Goal: Information Seeking & Learning: Learn about a topic

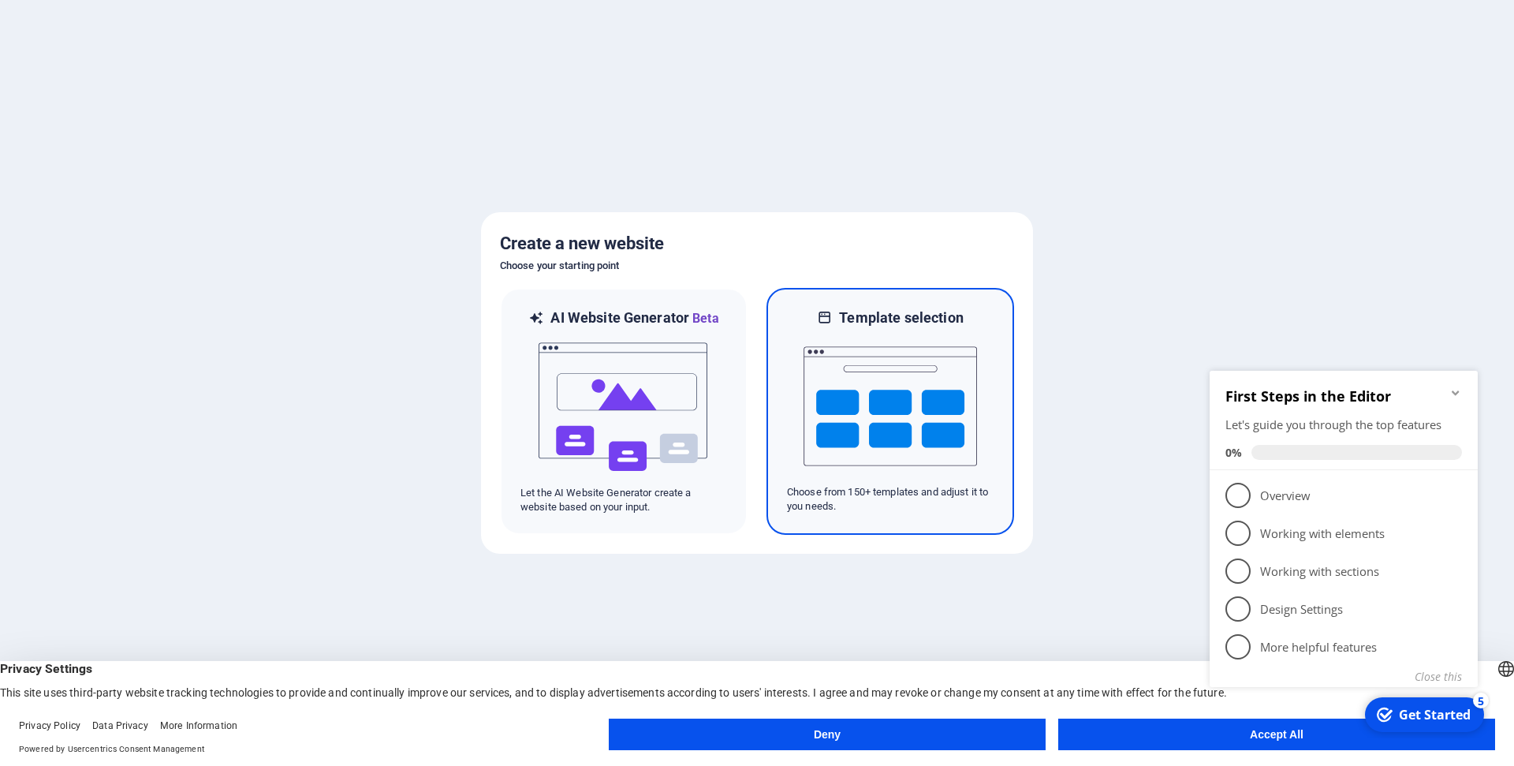
click at [899, 404] on img at bounding box center [889, 406] width 173 height 158
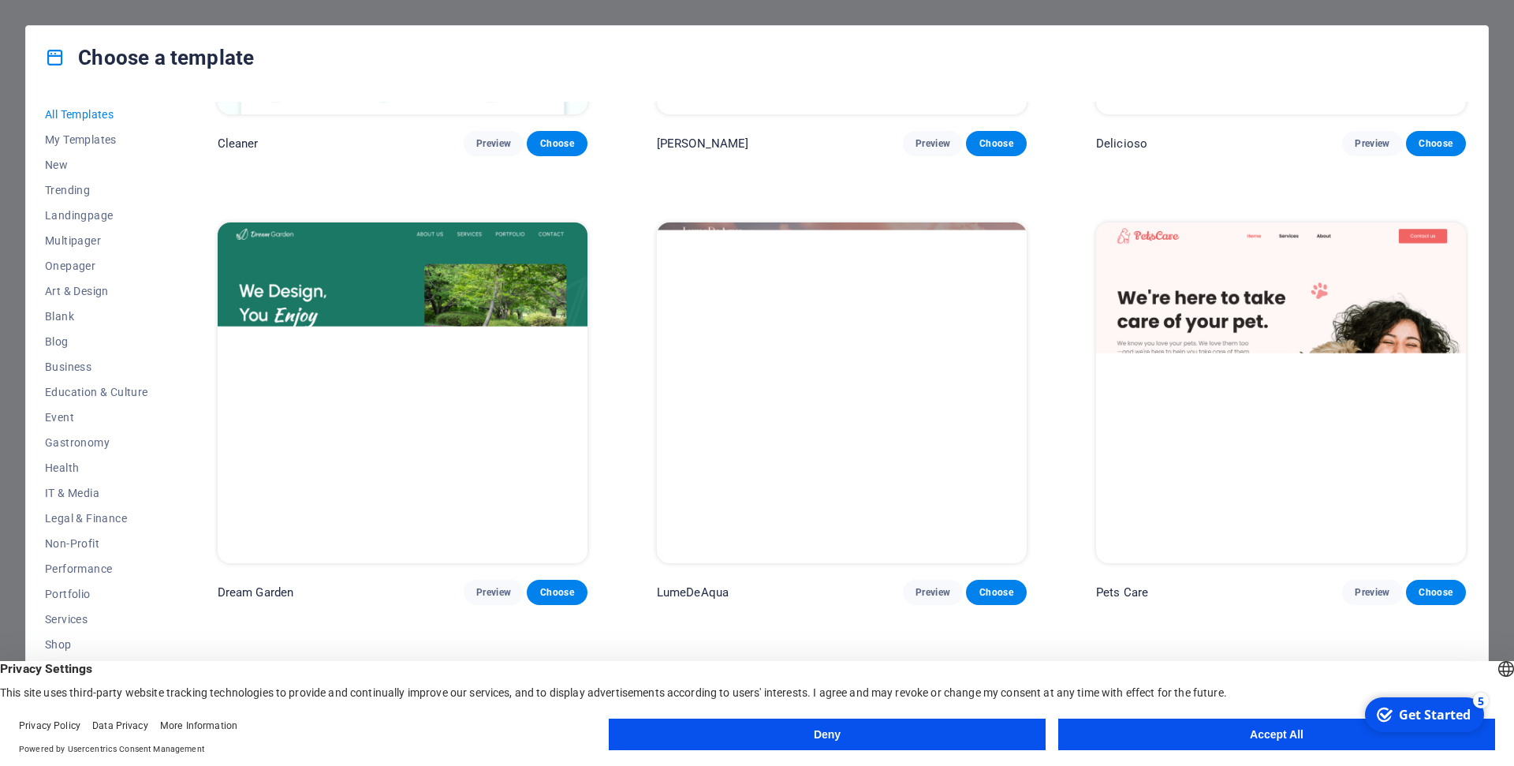
scroll to position [1277, 0]
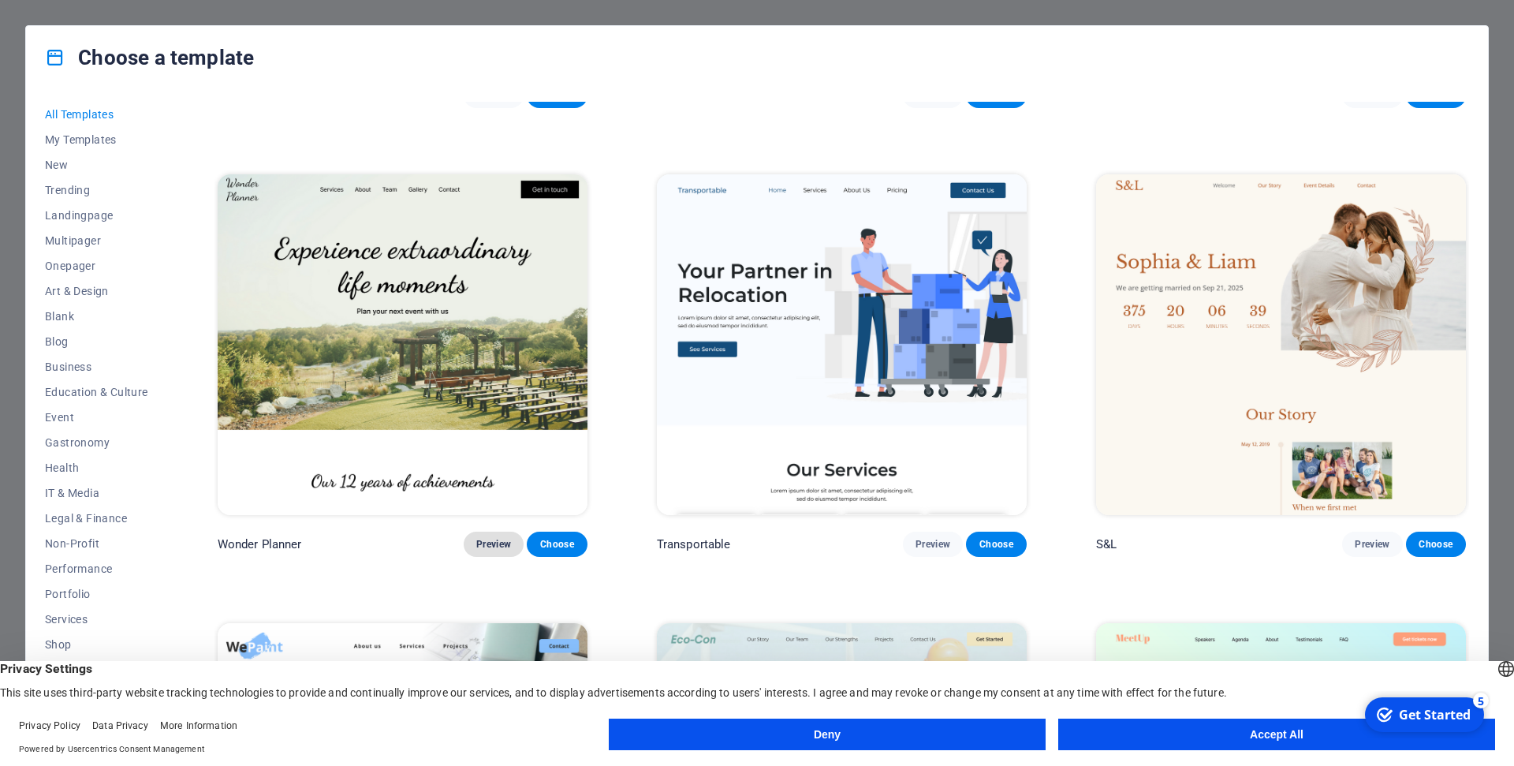
click at [497, 550] on span "Preview" at bounding box center [493, 544] width 35 height 13
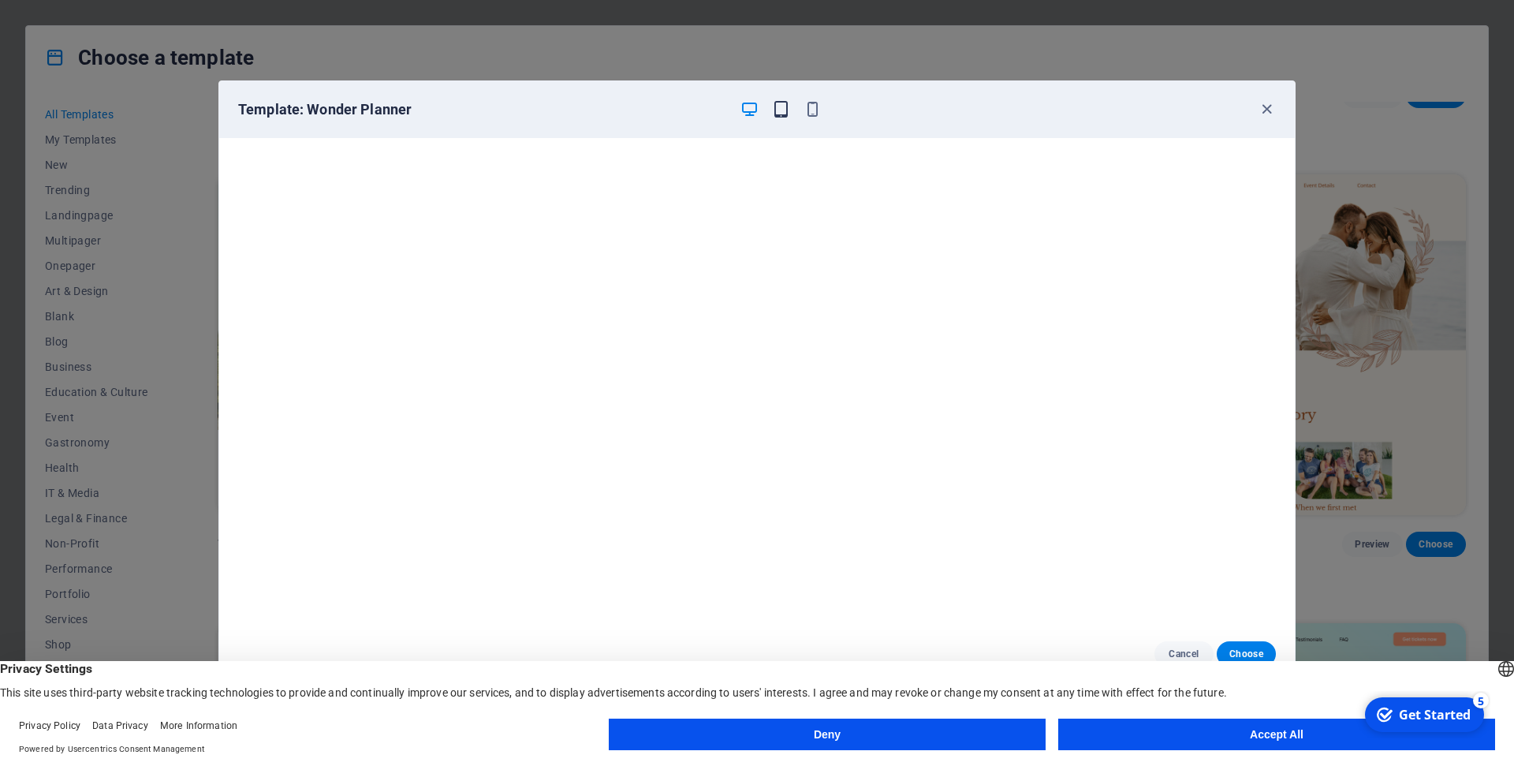
click at [777, 109] on icon "button" at bounding box center [781, 109] width 18 height 18
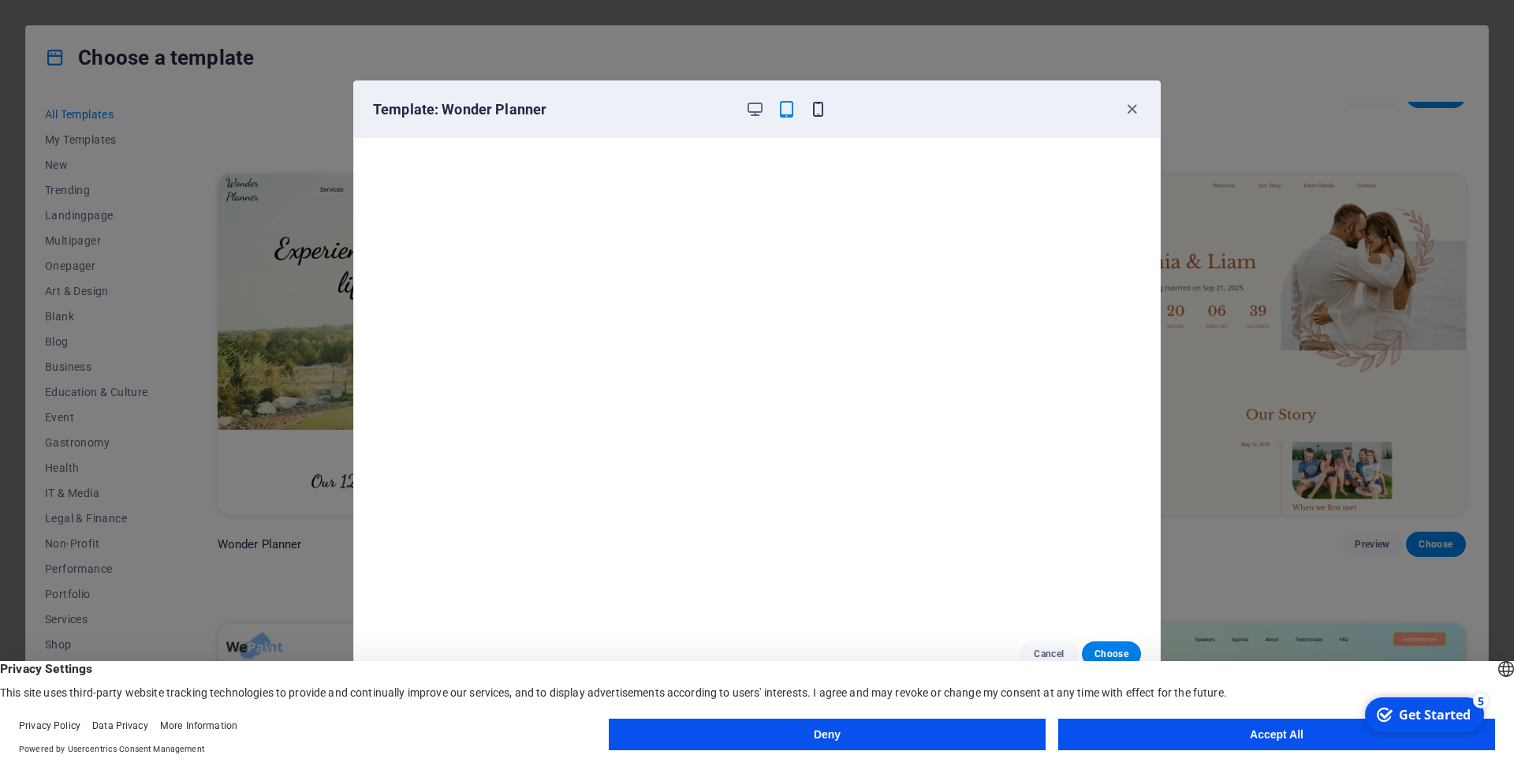
click at [809, 105] on icon "button" at bounding box center [818, 109] width 18 height 18
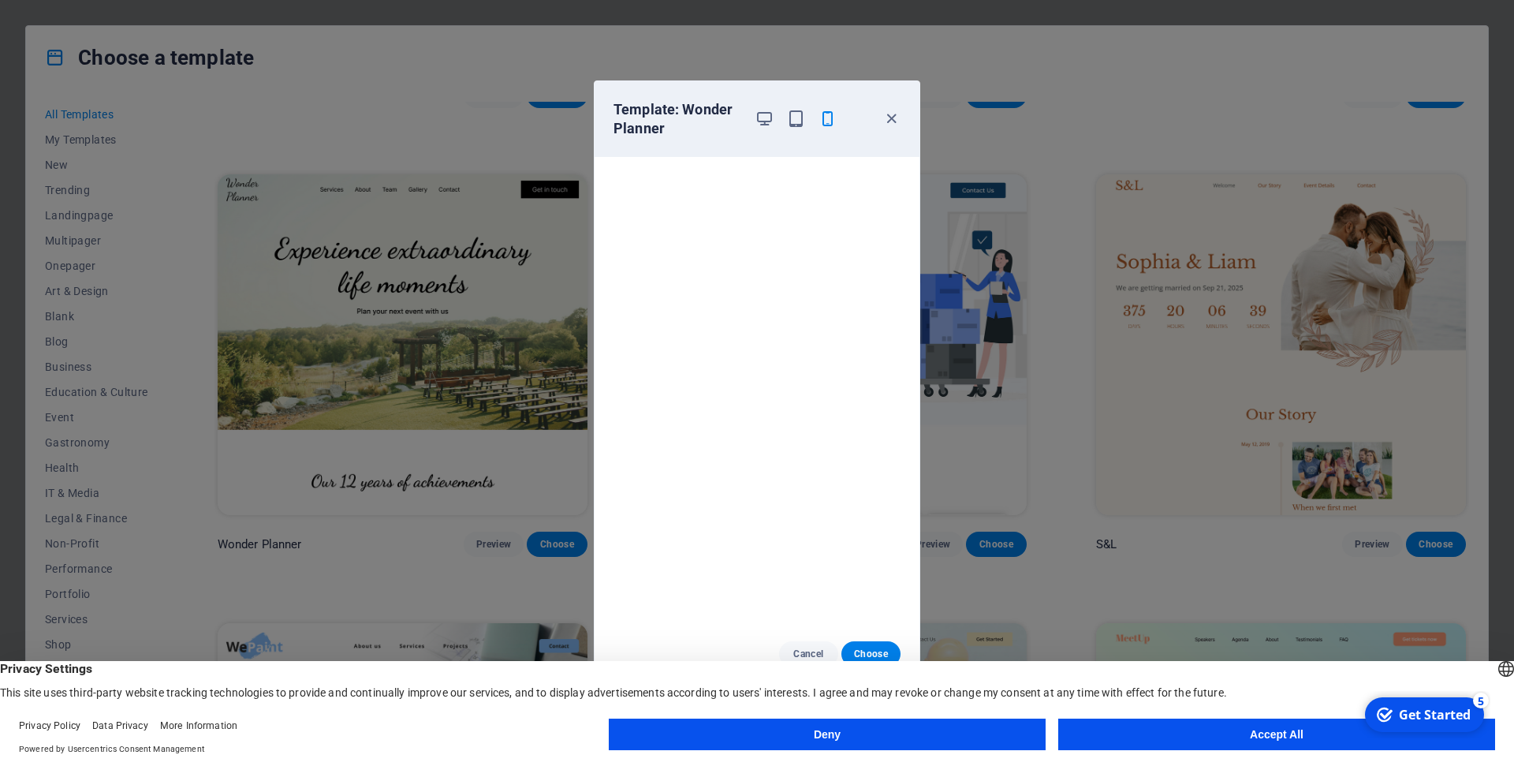
scroll to position [3, 0]
click at [431, 121] on div "Template: Wonder Planner Cancel Choose" at bounding box center [757, 383] width 1514 height 766
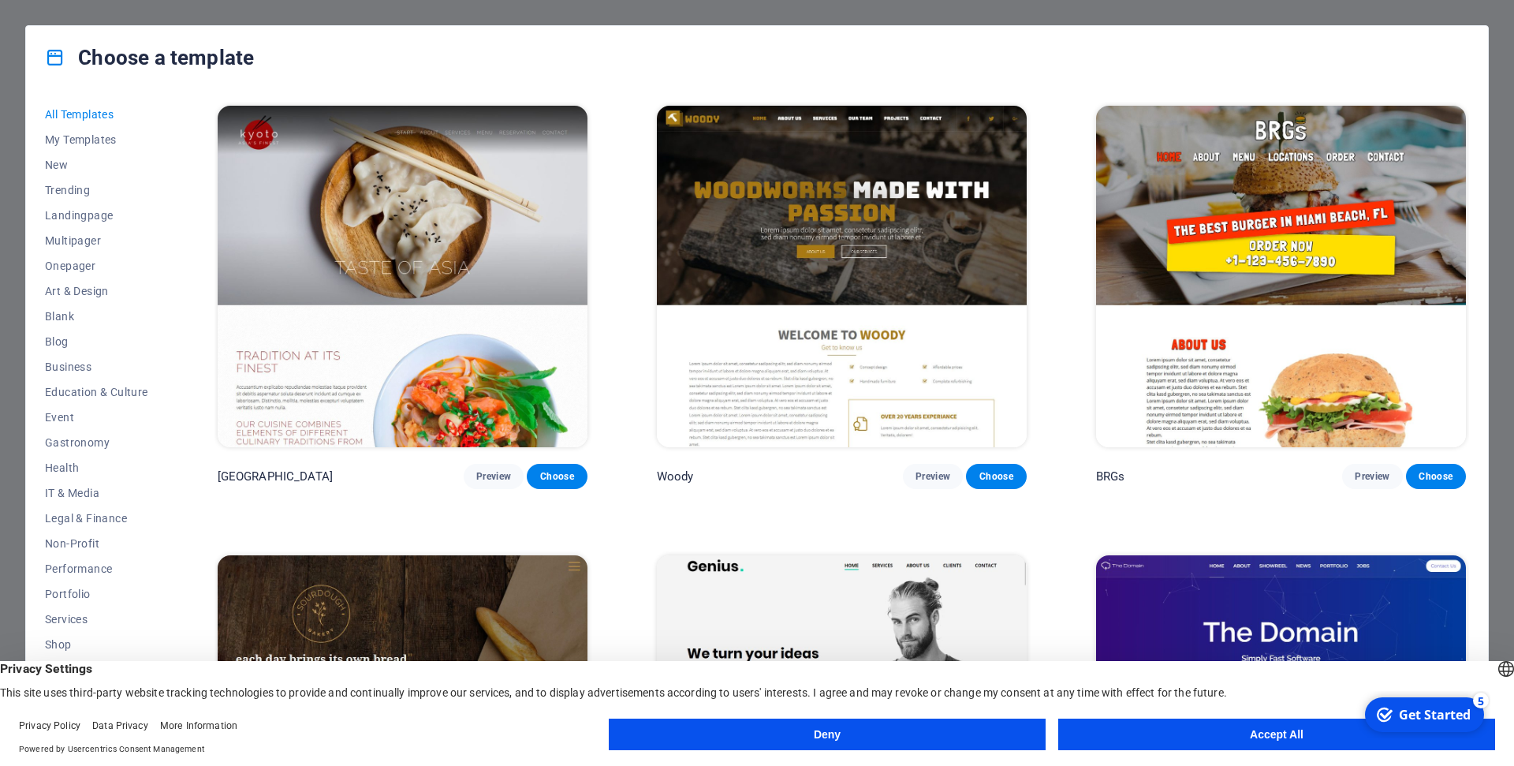
scroll to position [11283, 0]
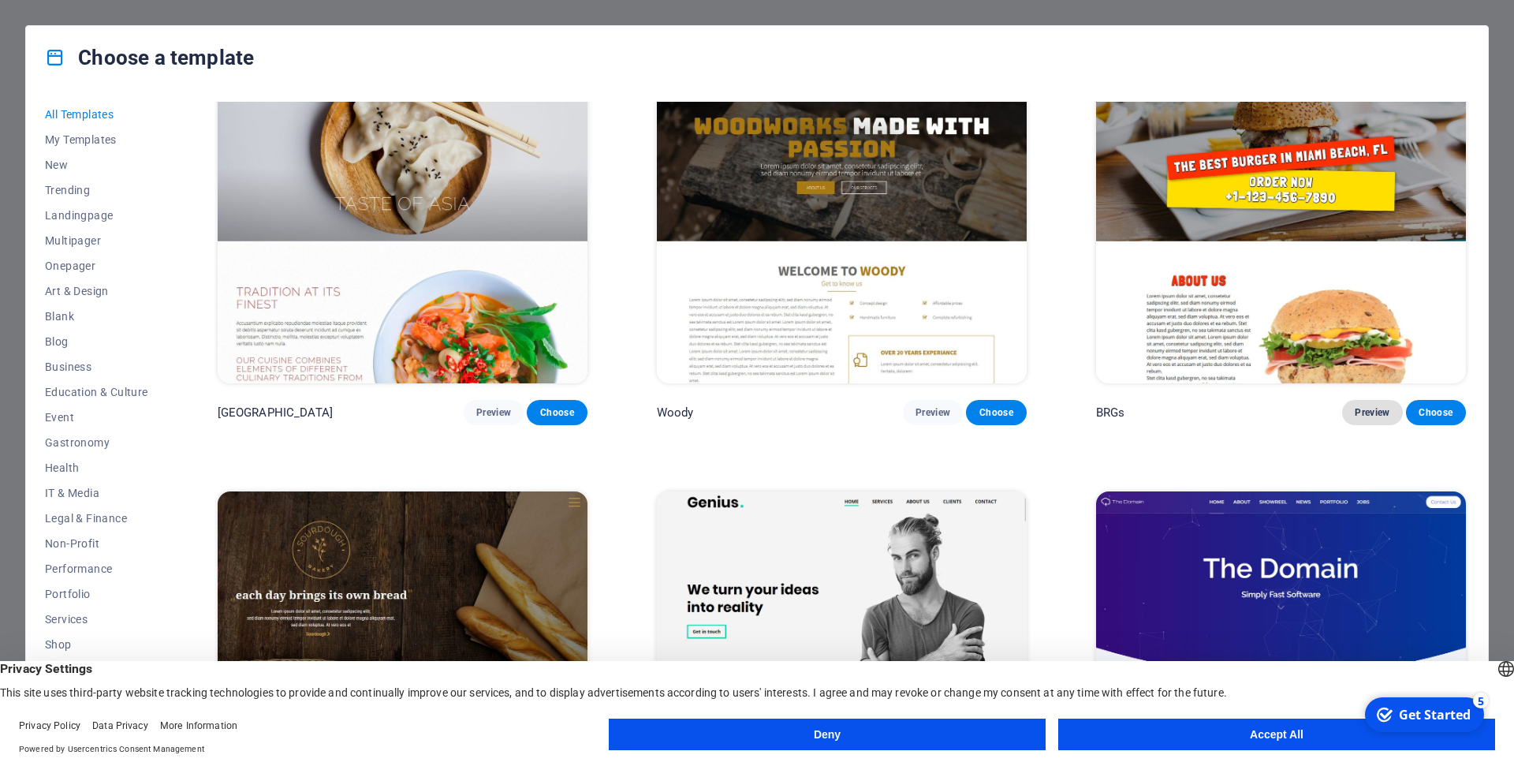
click at [1376, 419] on span "Preview" at bounding box center [1372, 412] width 35 height 13
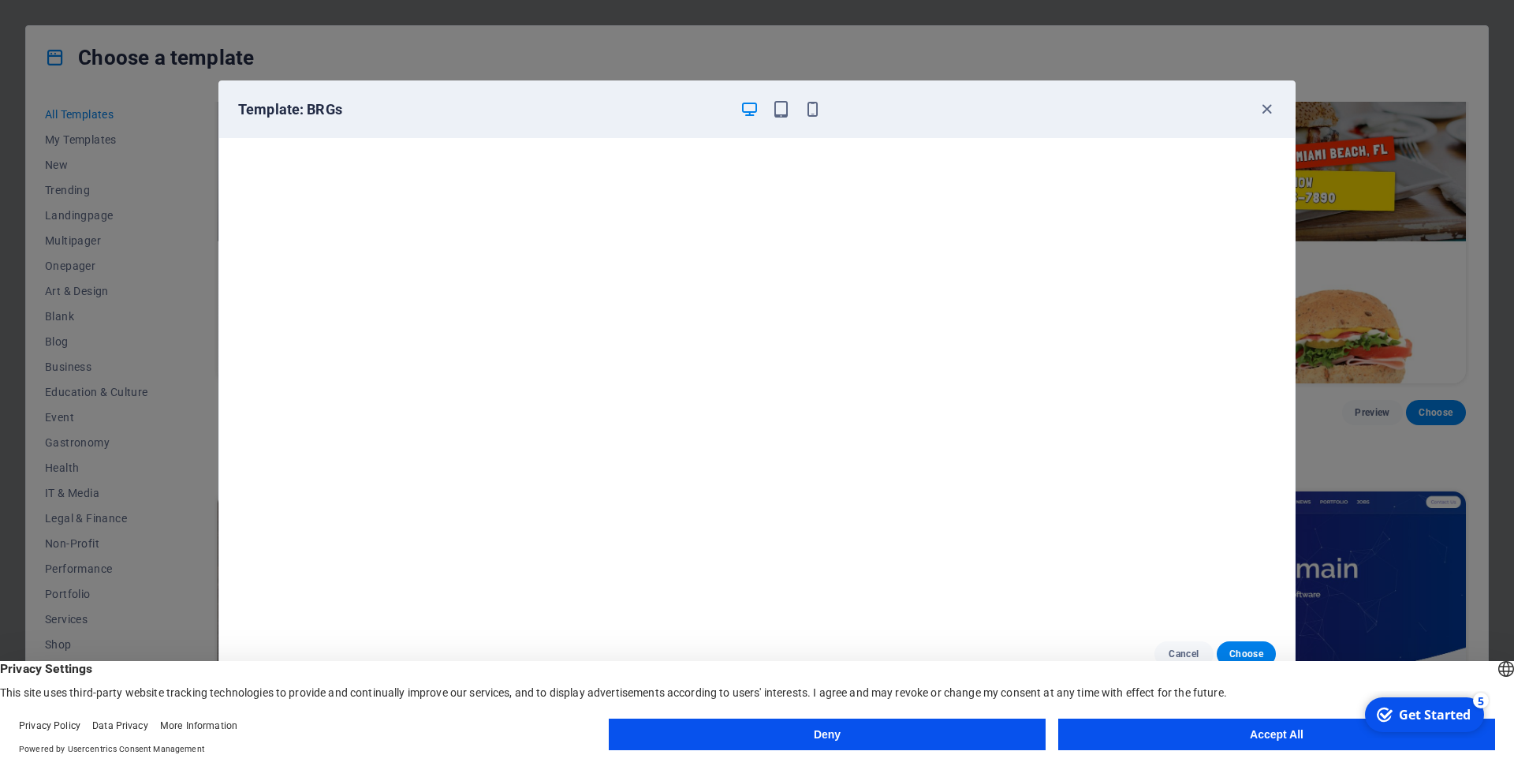
scroll to position [3, 0]
click at [1273, 110] on icon "button" at bounding box center [1267, 109] width 18 height 18
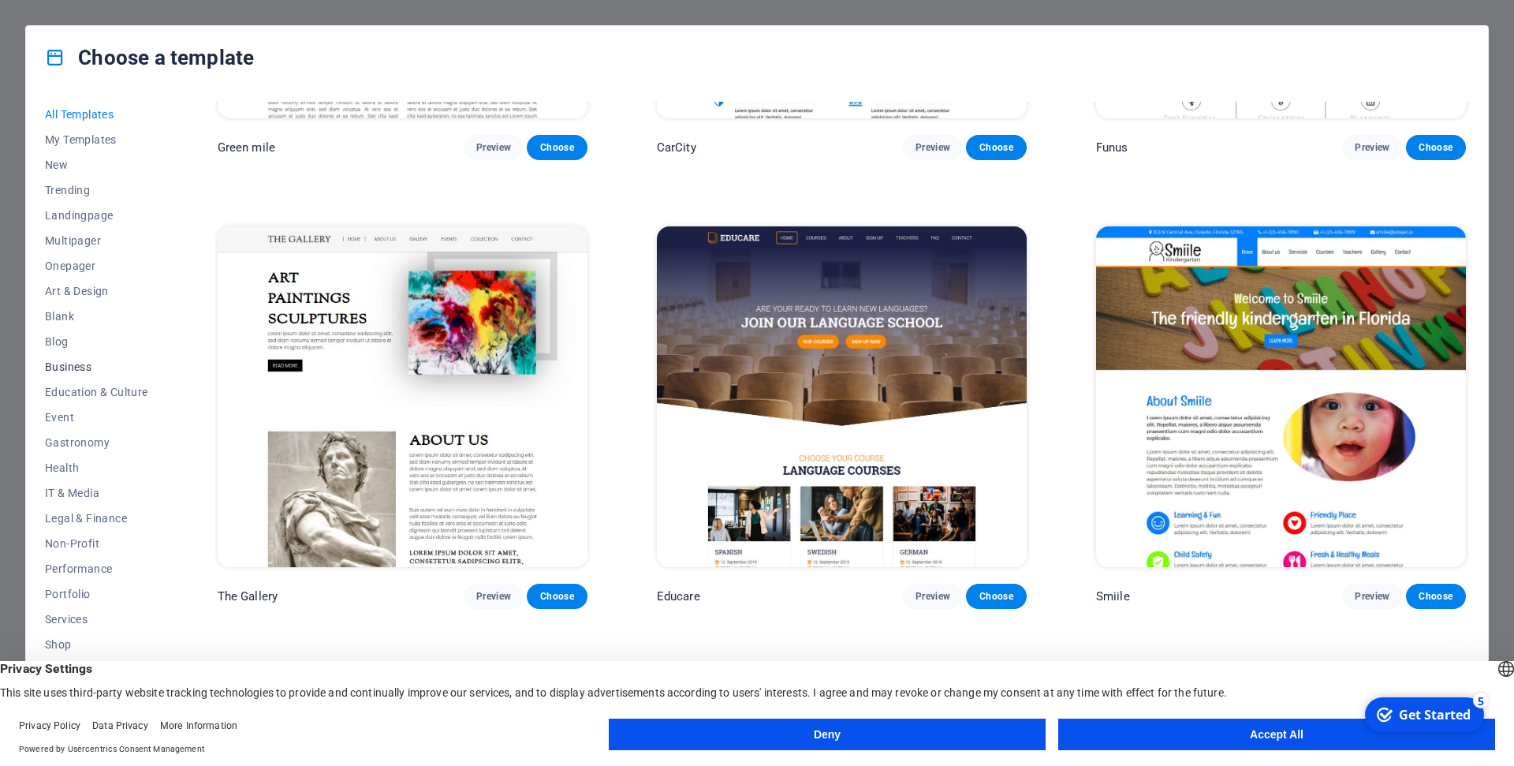
scroll to position [37, 0]
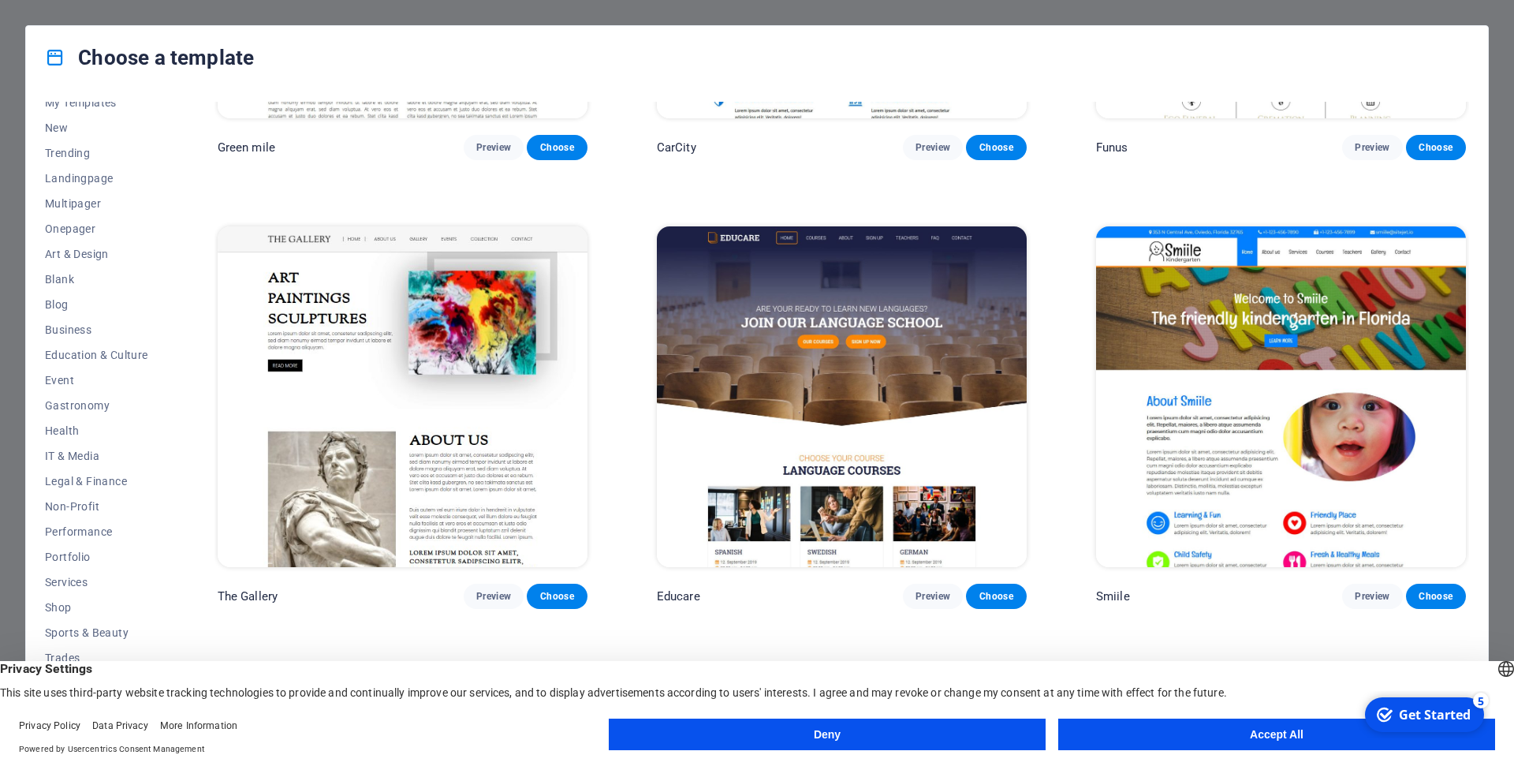
click at [960, 724] on button "Deny" at bounding box center [827, 734] width 437 height 32
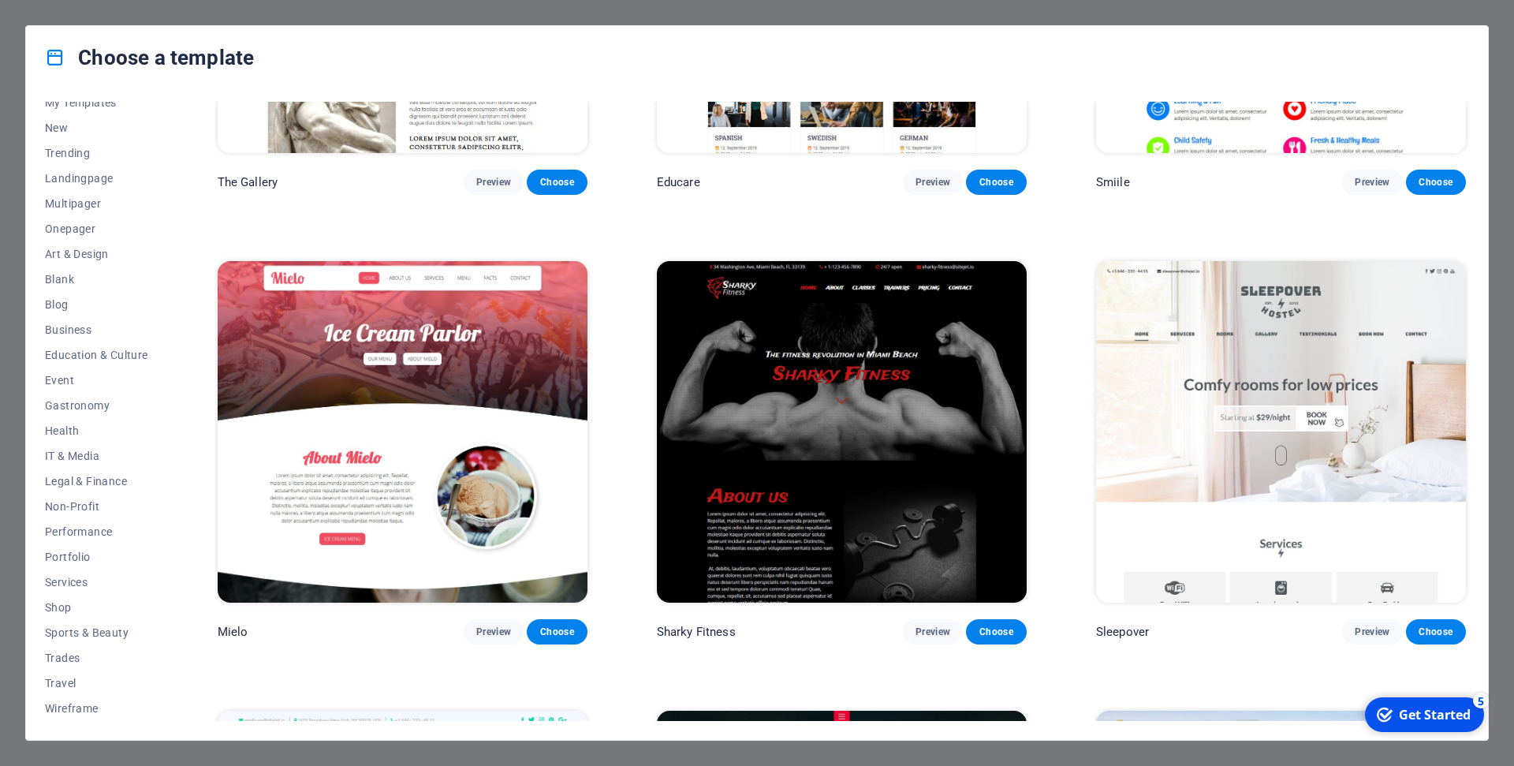
scroll to position [15115, 0]
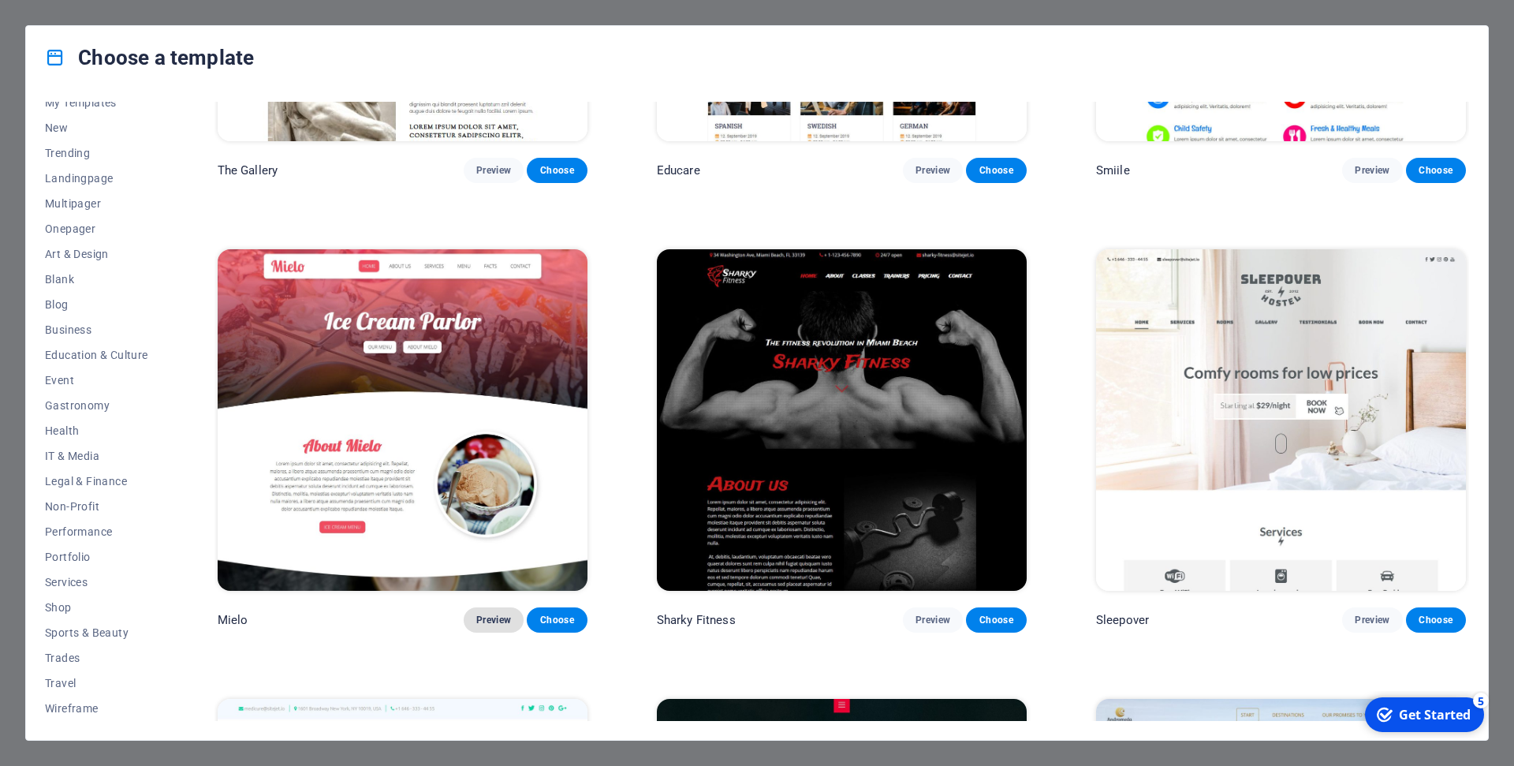
click at [500, 626] on span "Preview" at bounding box center [493, 619] width 35 height 13
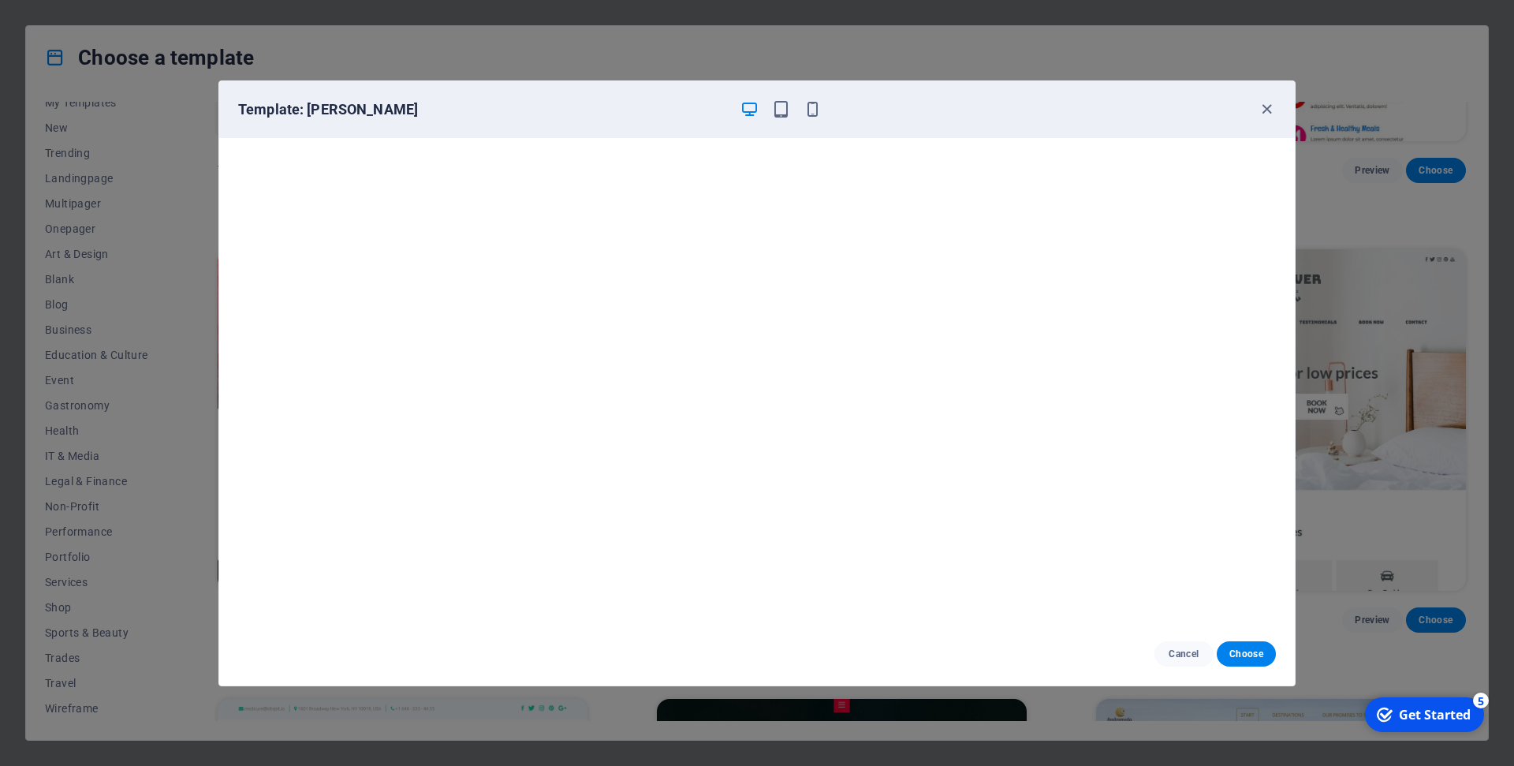
scroll to position [3, 0]
click at [177, 215] on div "Template: [PERSON_NAME] Cancel Choose" at bounding box center [757, 383] width 1514 height 766
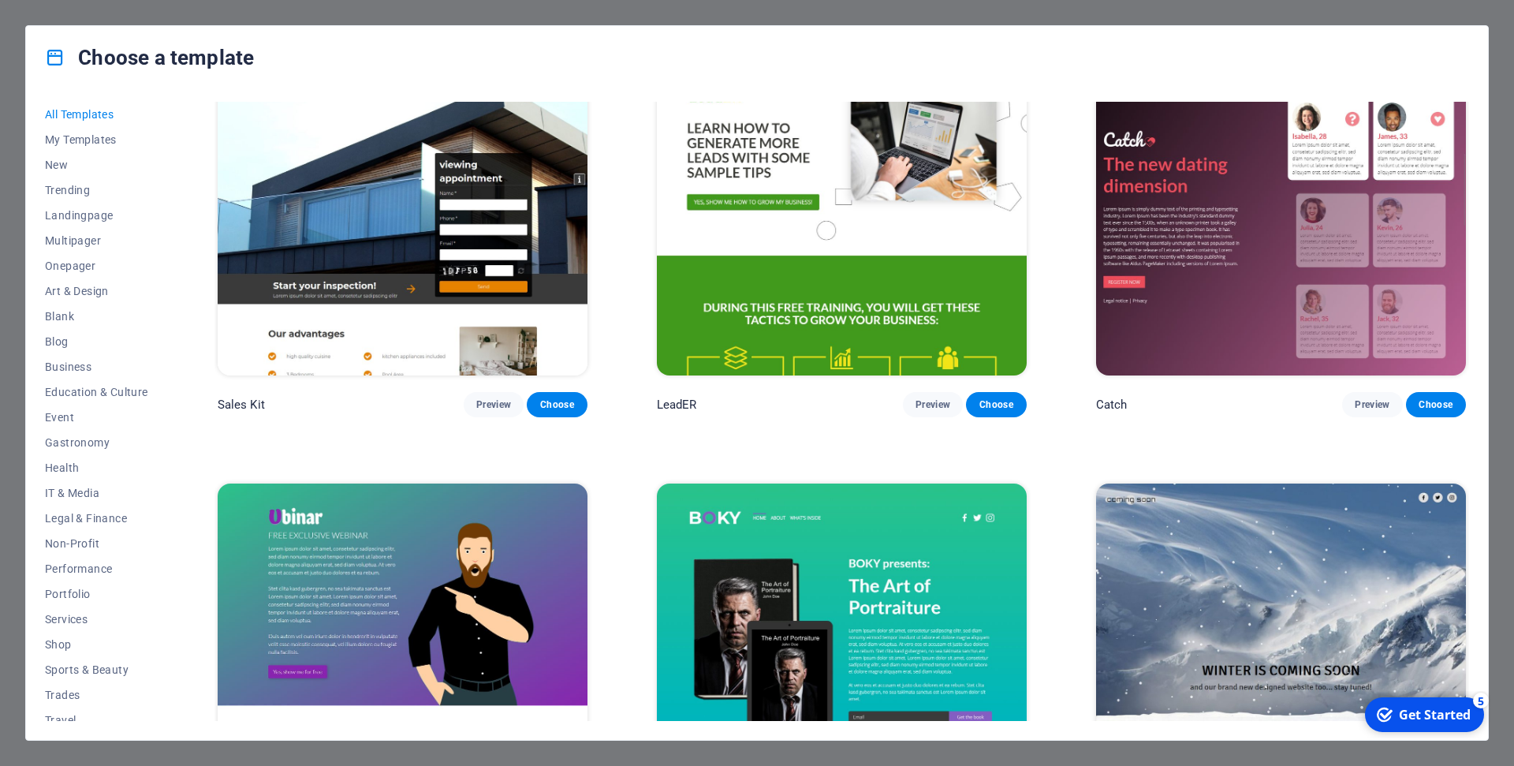
scroll to position [24328, 0]
